Goal: Contribute content

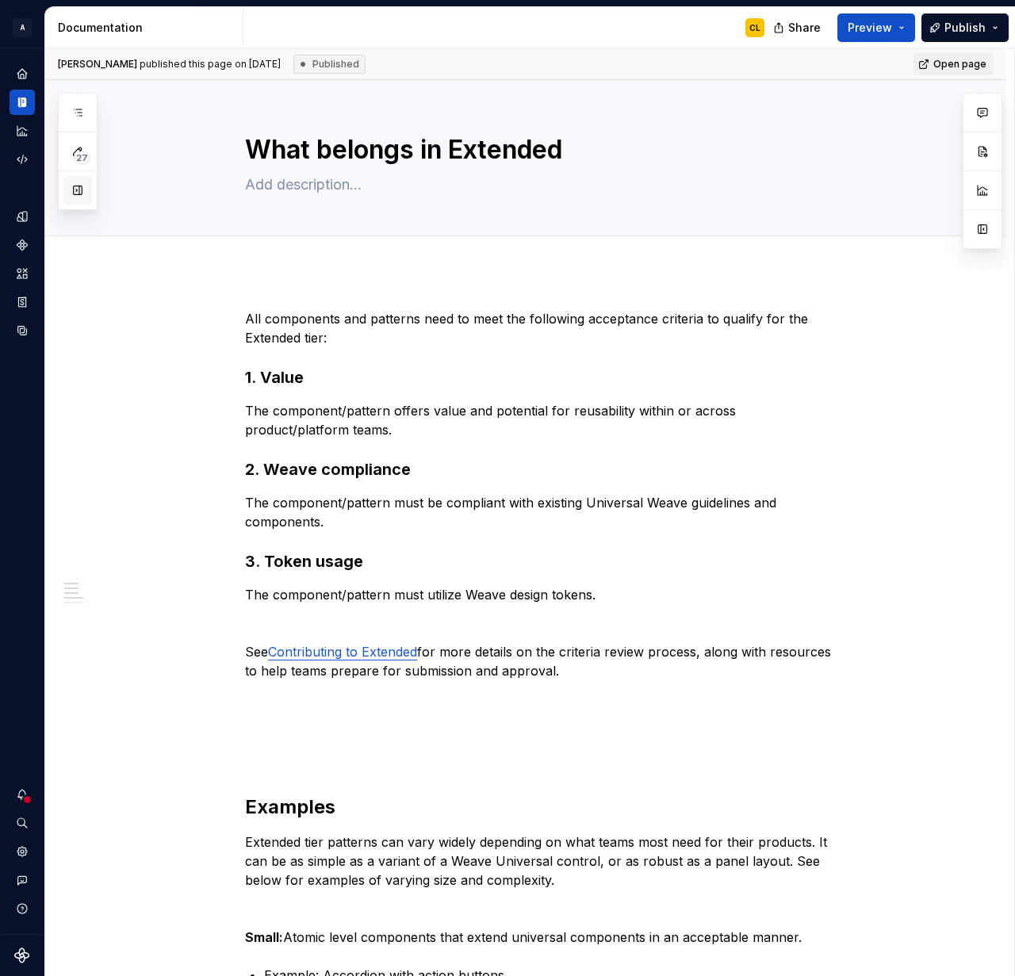
click at [81, 188] on button "button" at bounding box center [77, 190] width 29 height 29
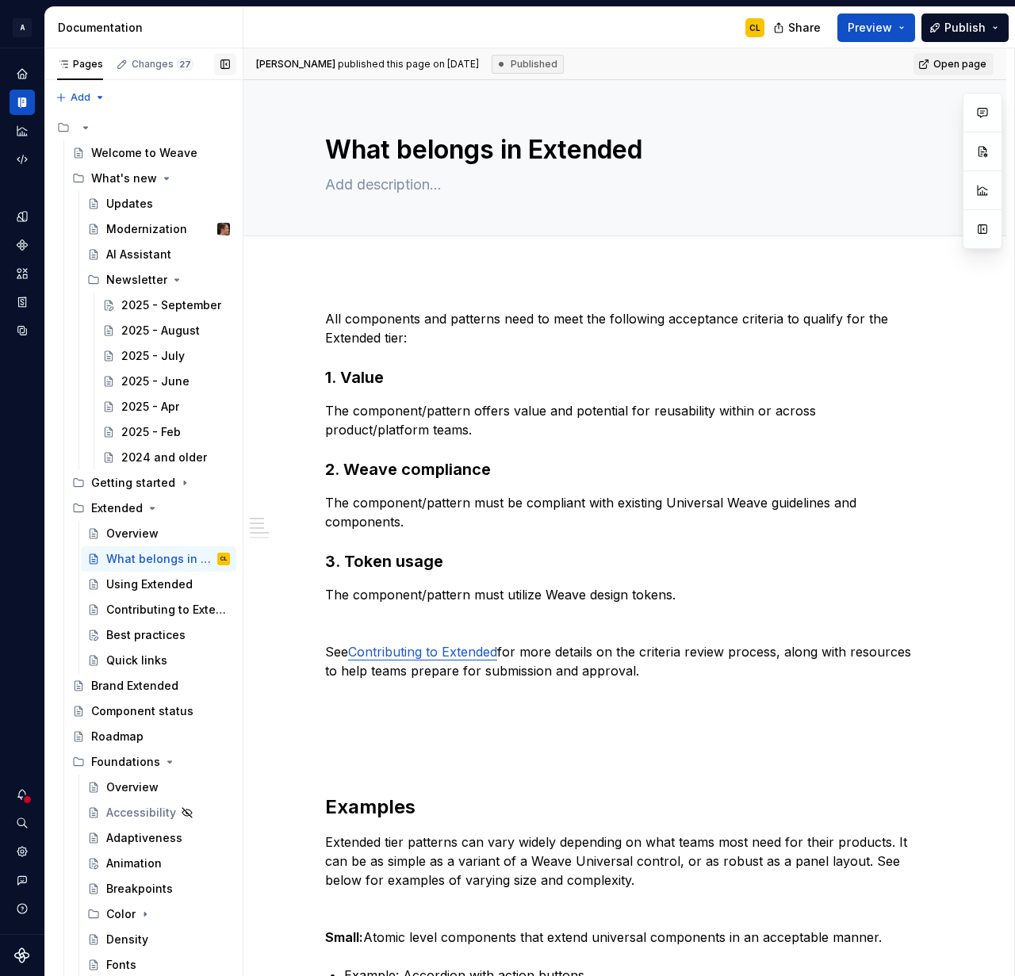
scroll to position [1, 0]
click at [157, 304] on div "2025 - September" at bounding box center [151, 305] width 61 height 16
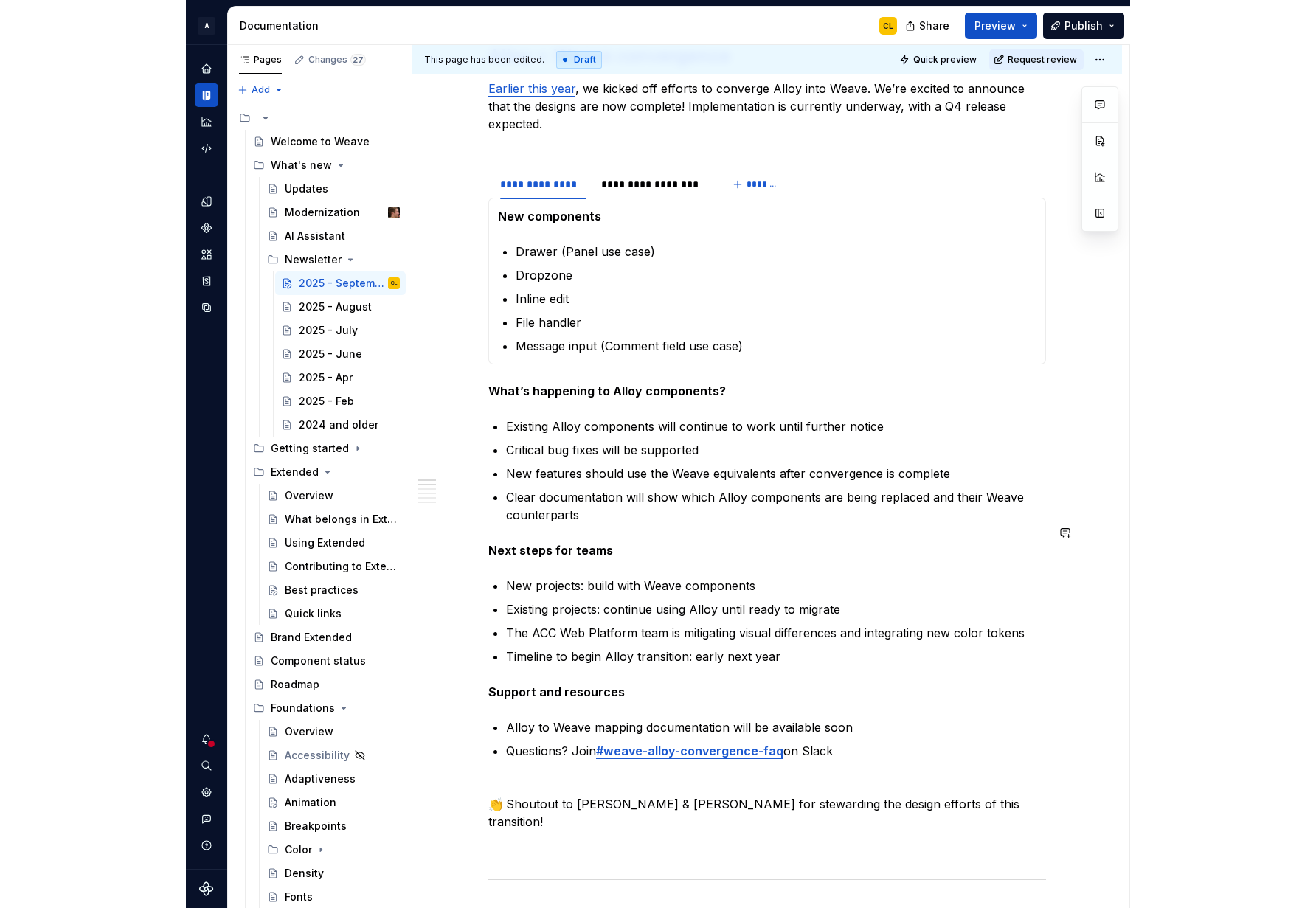
scroll to position [912, 0]
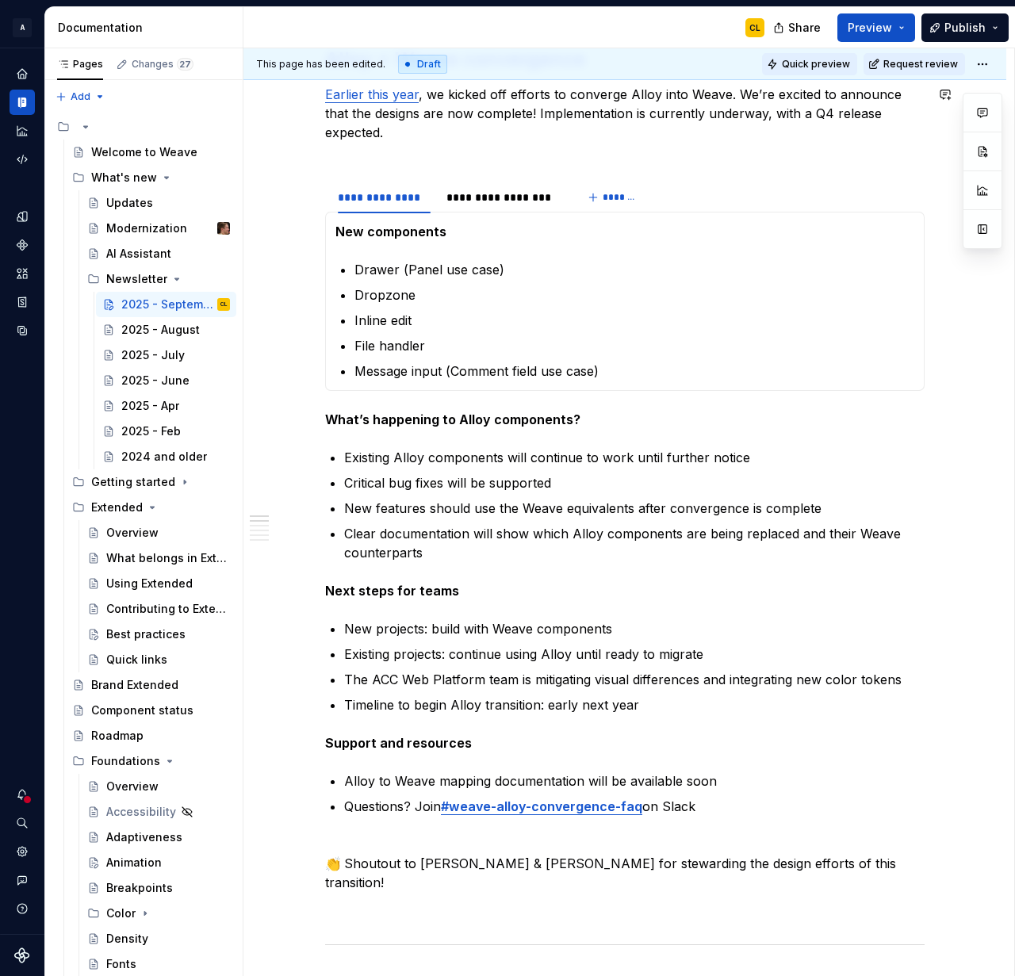
click at [819, 65] on span "Quick preview" at bounding box center [816, 64] width 68 height 13
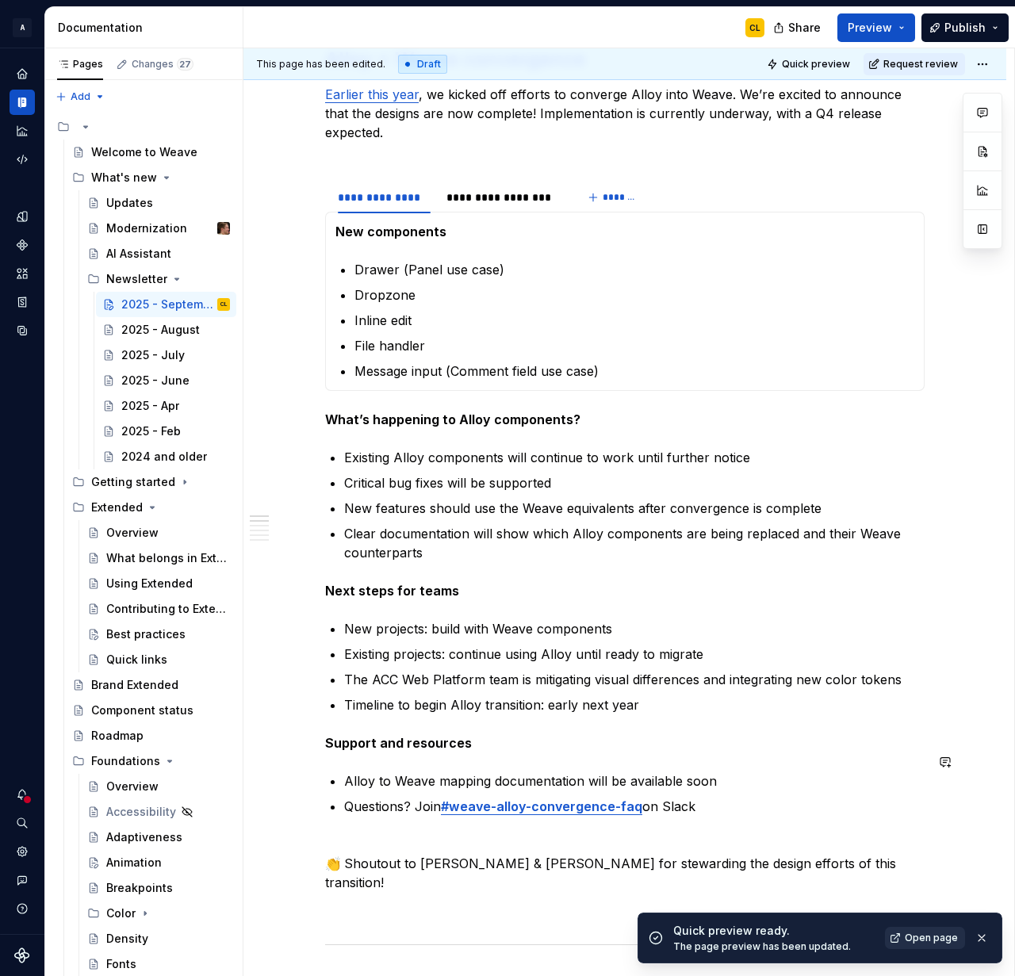
click at [913, 937] on span "Open page" at bounding box center [931, 938] width 53 height 13
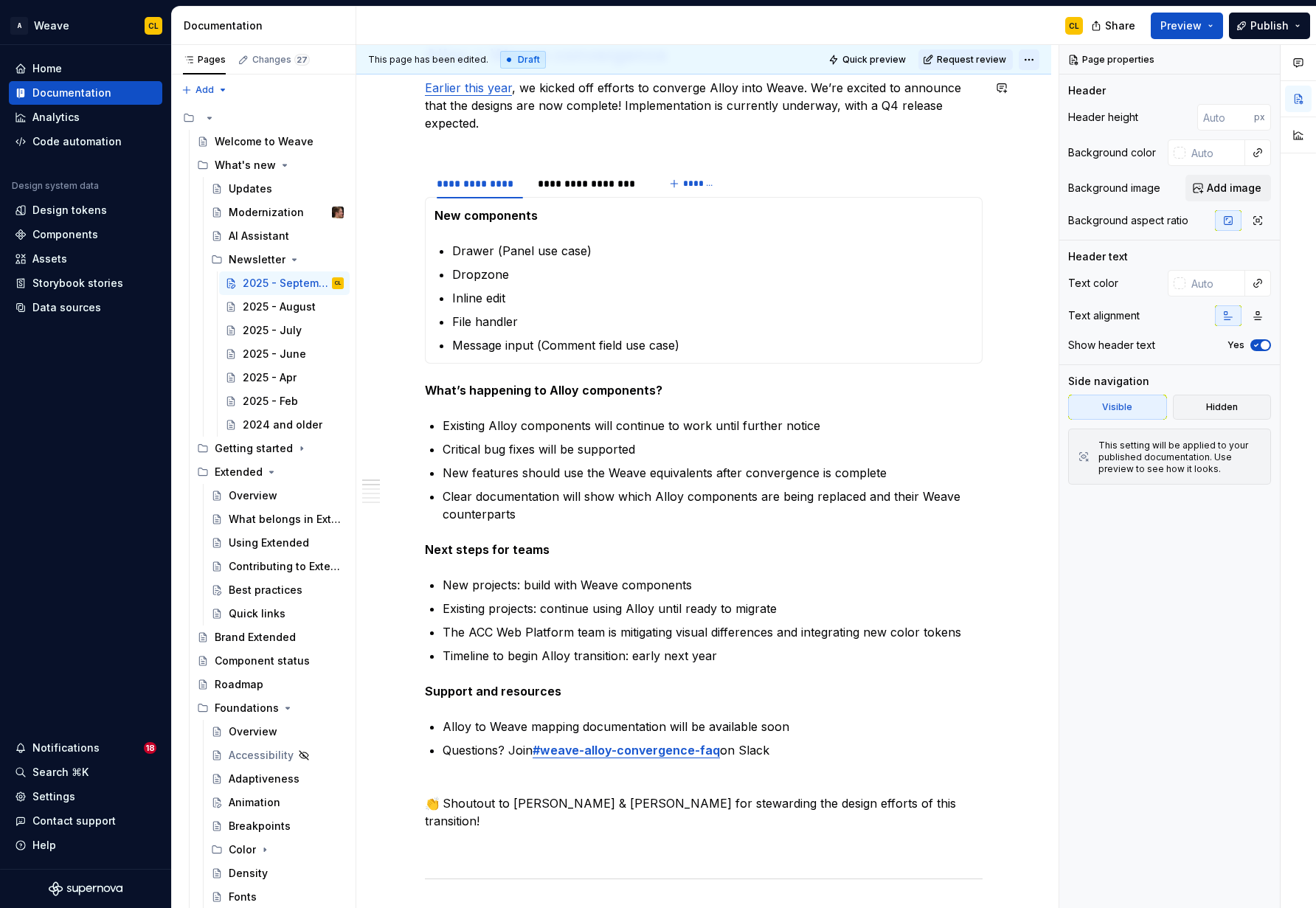
click at [943, 59] on html "A Weave CL Home Documentation Analytics Code automation Design system data Desi…" at bounding box center [658, 454] width 1316 height 908
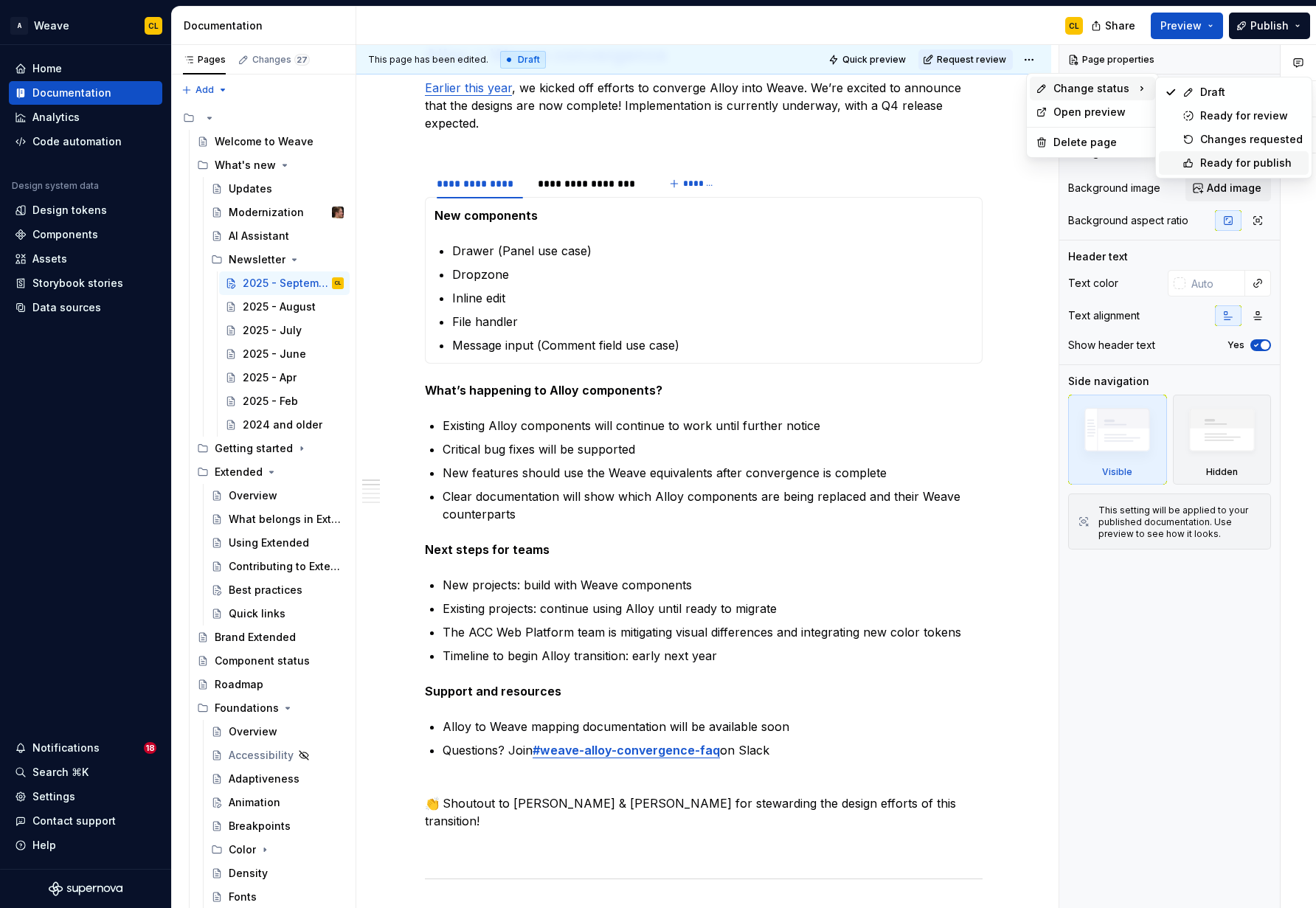
click at [943, 164] on div "Ready for publish" at bounding box center [1251, 163] width 102 height 15
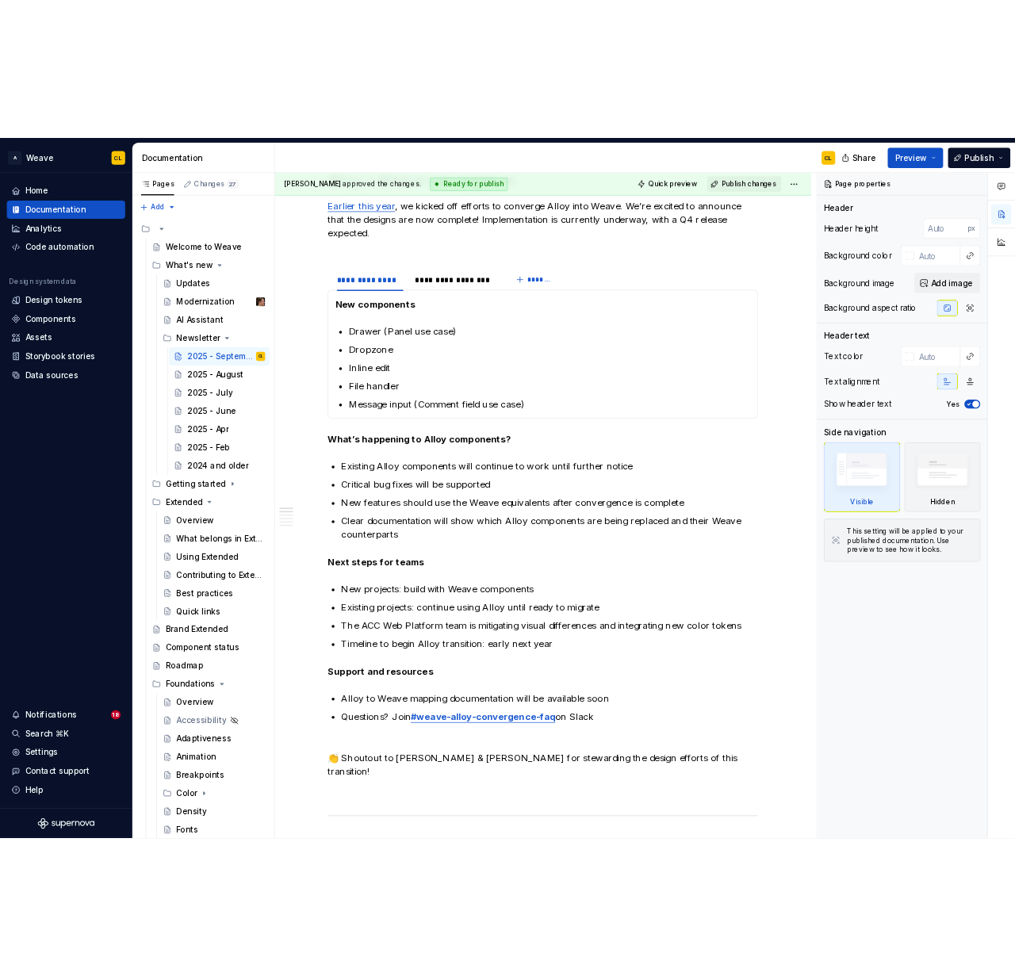
scroll to position [531, 0]
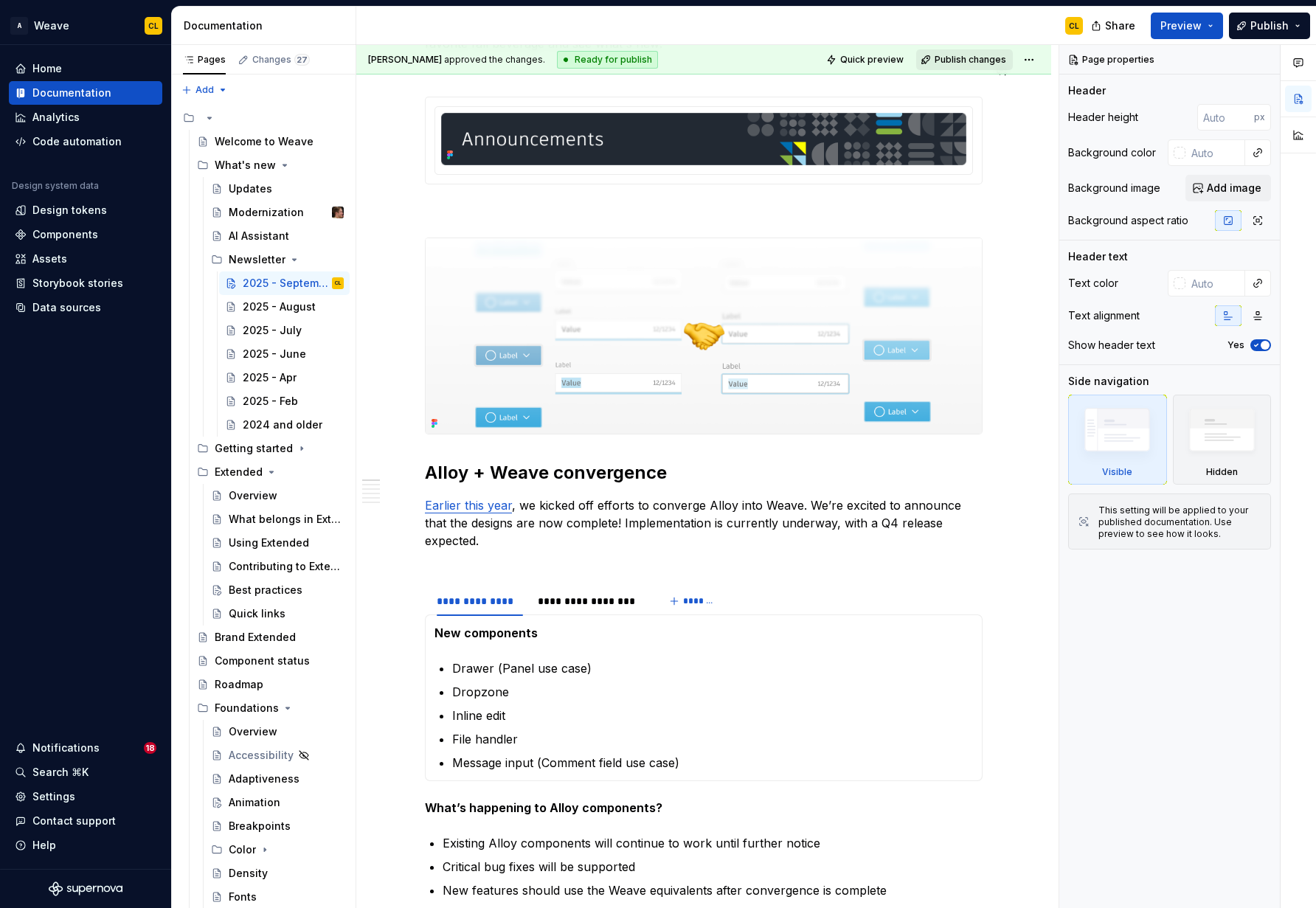
click at [943, 60] on span "Publish changes" at bounding box center [970, 60] width 72 height 12
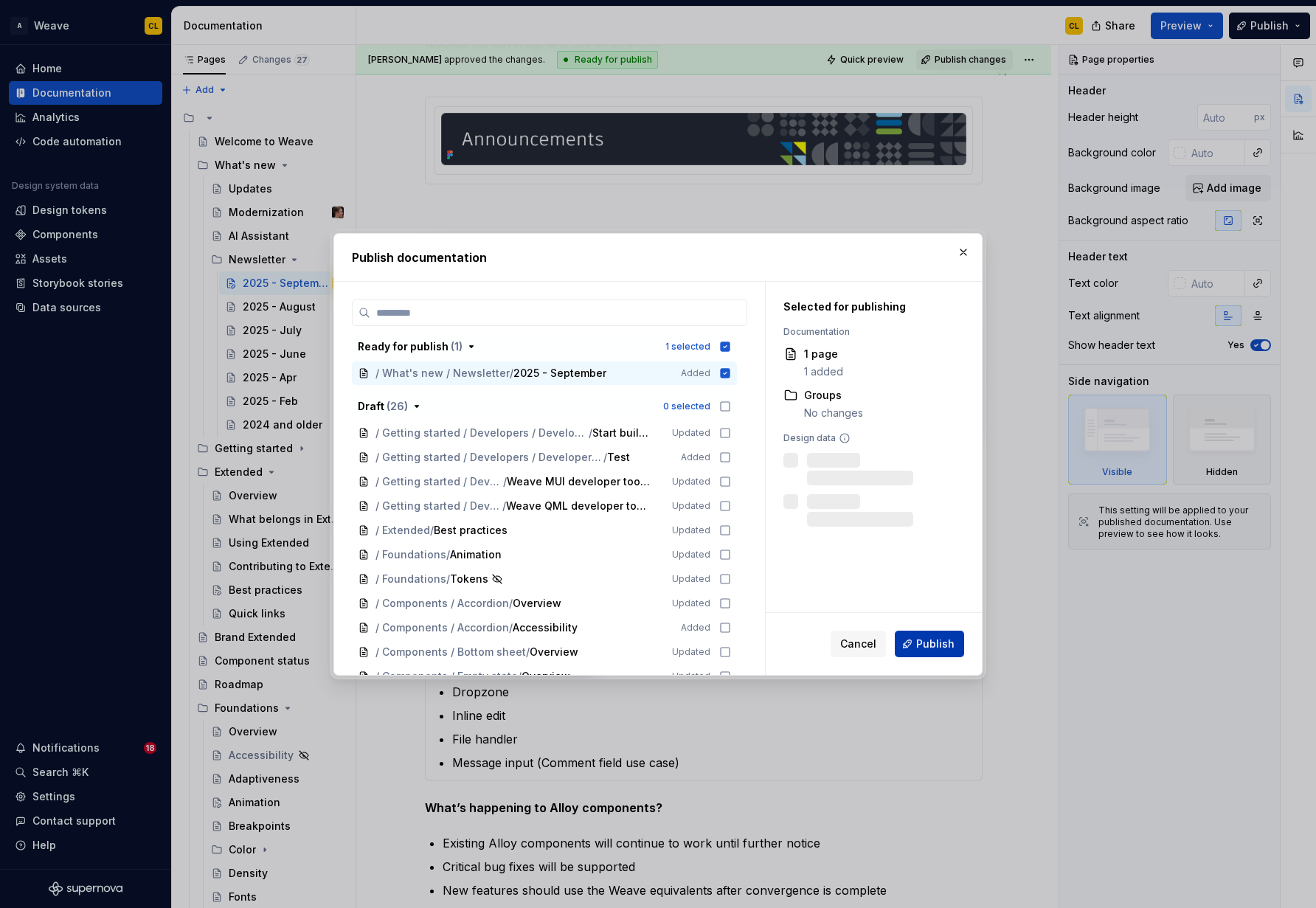
click at [936, 648] on span "Publish" at bounding box center [935, 644] width 38 height 15
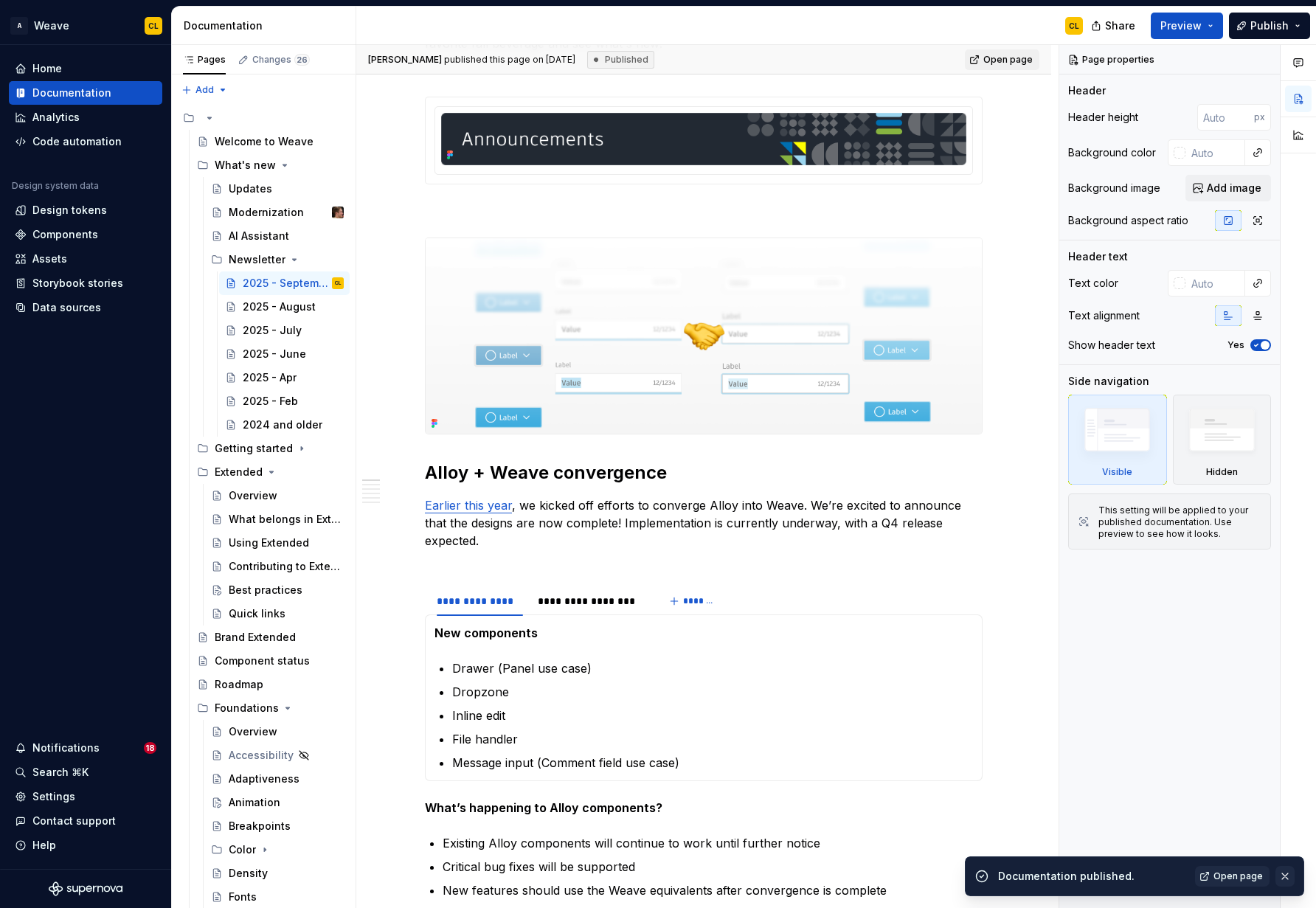
click at [943, 873] on button "button" at bounding box center [1284, 876] width 20 height 20
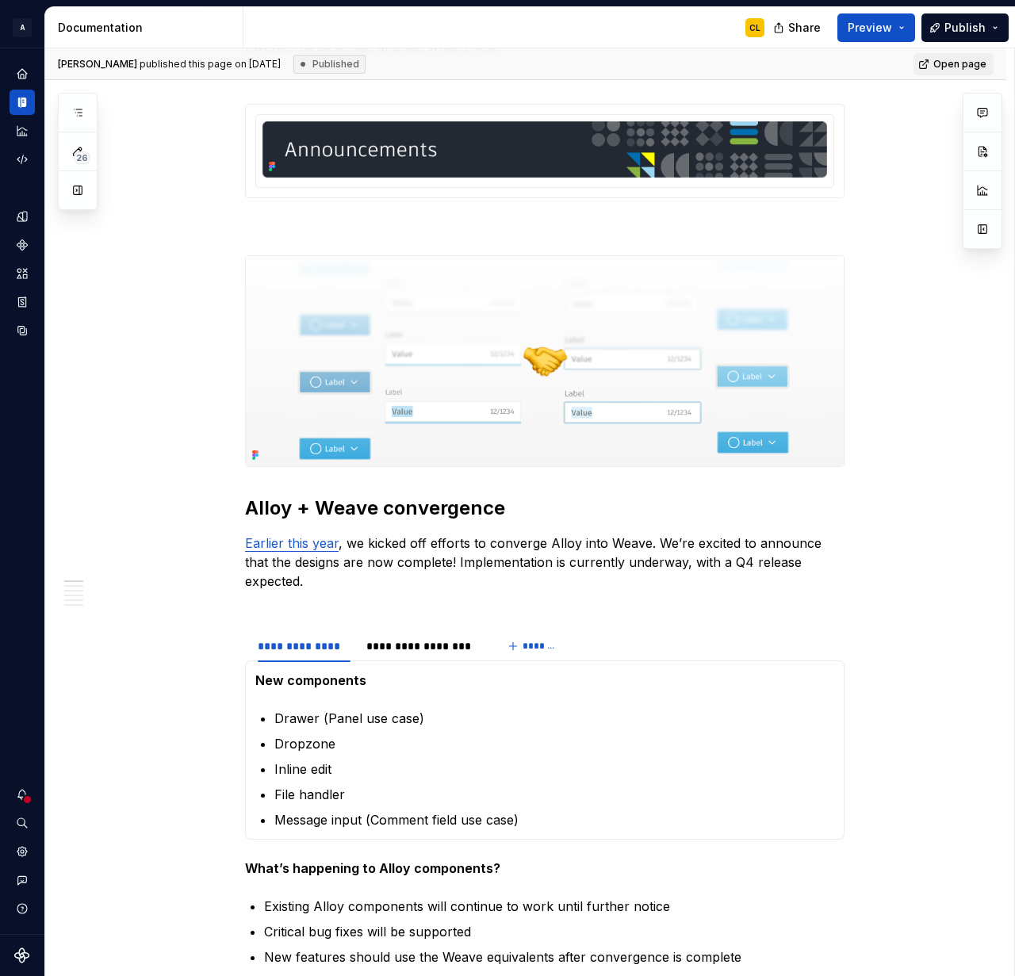
scroll to position [535, 0]
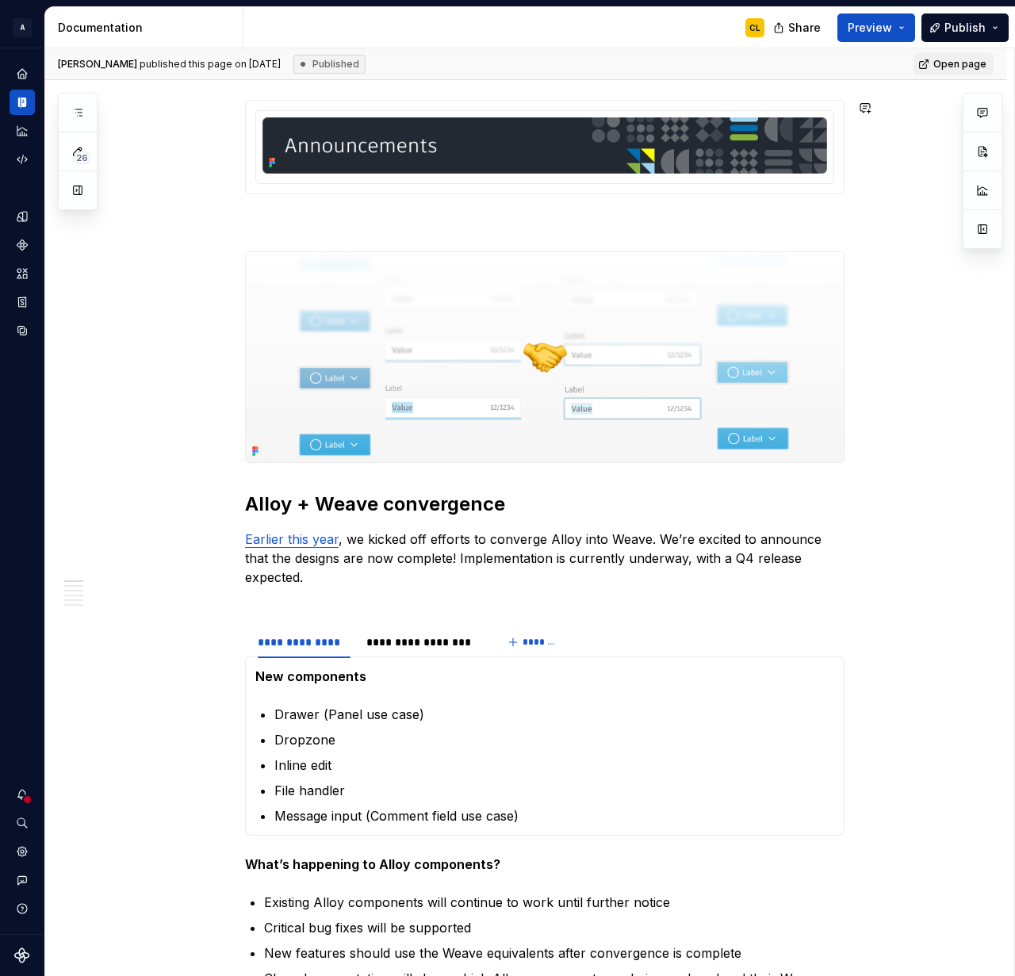
type textarea "*"
